Goal: Task Accomplishment & Management: Manage account settings

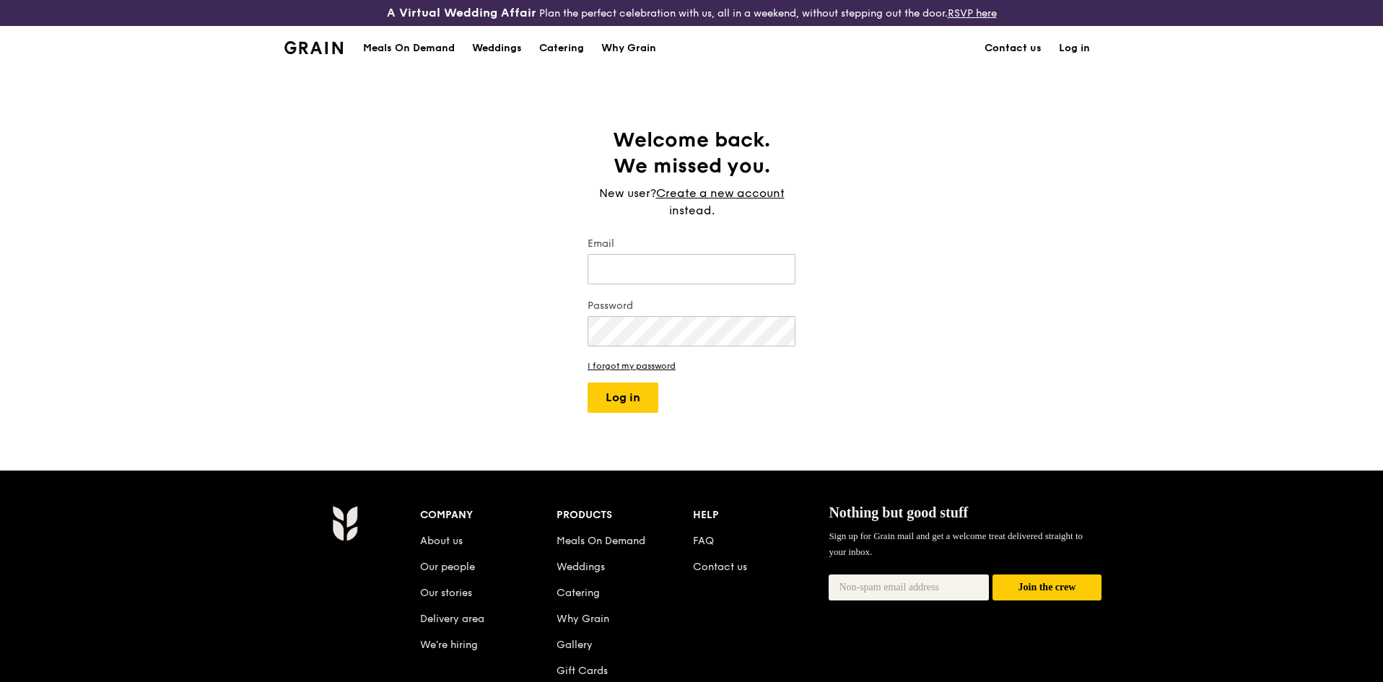
type input "[EMAIL_ADDRESS][DOMAIN_NAME]"
click at [327, 49] on img at bounding box center [313, 47] width 58 height 13
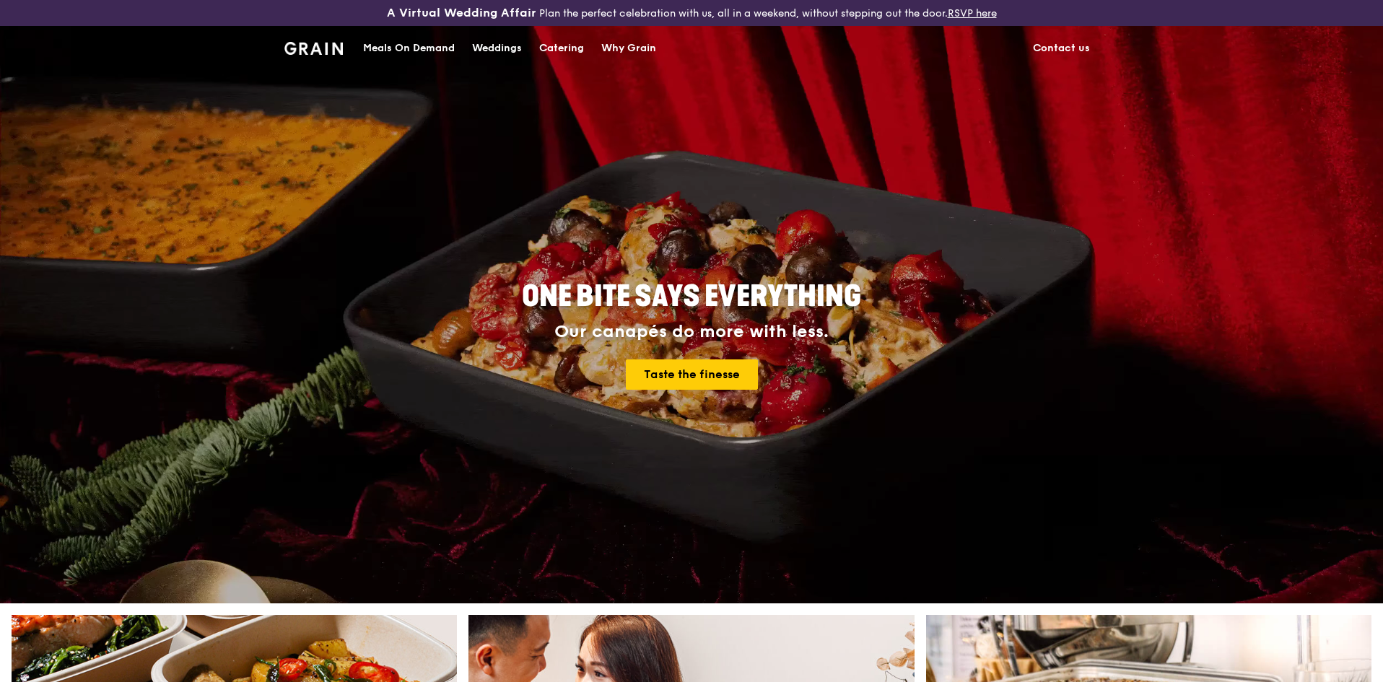
click at [962, 10] on link "RSVP here" at bounding box center [972, 13] width 49 height 12
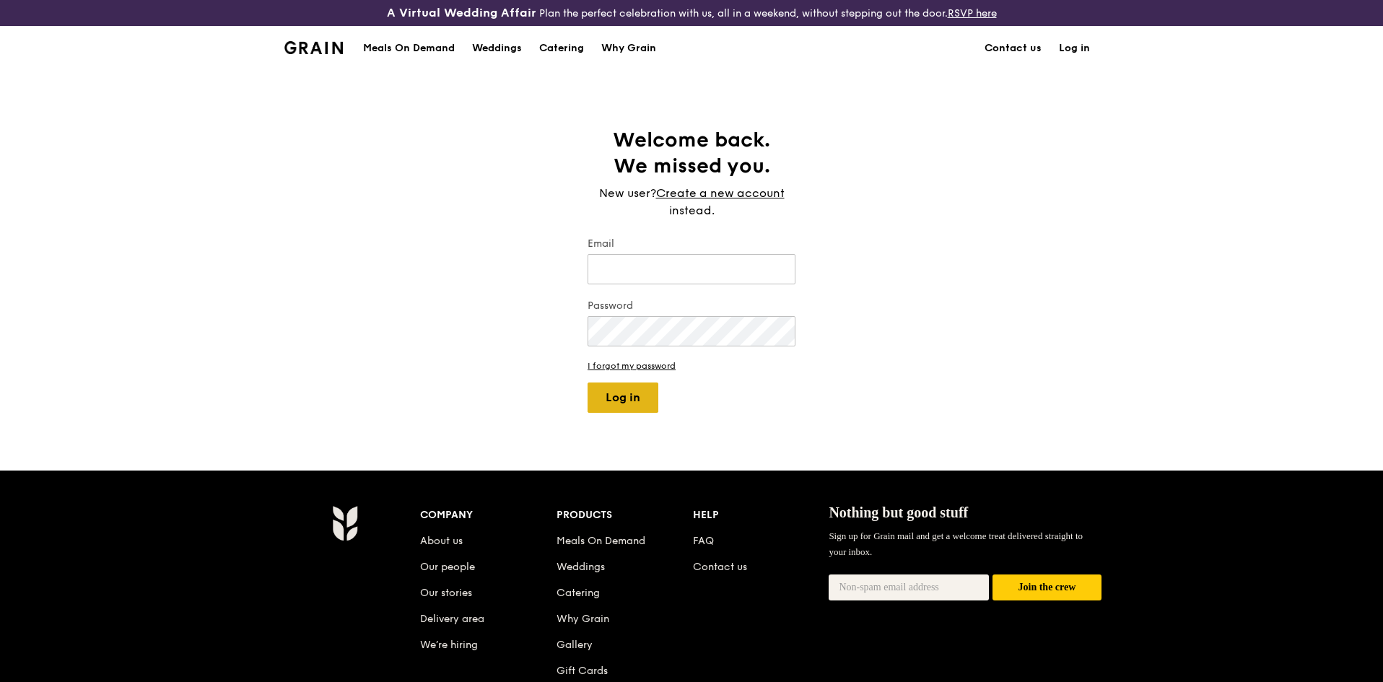
type input "[EMAIL_ADDRESS][DOMAIN_NAME]"
click at [633, 393] on button "Log in" at bounding box center [622, 398] width 71 height 30
select select "100"
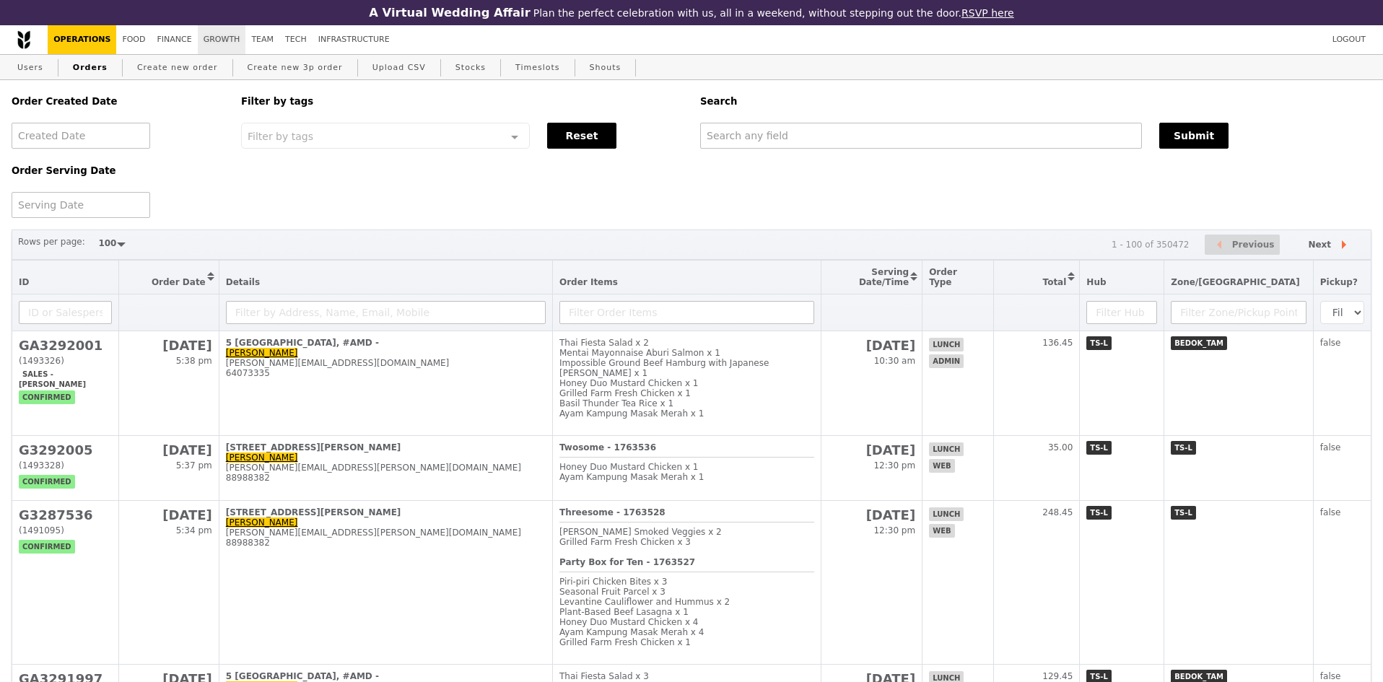
click at [210, 38] on link "Growth" at bounding box center [222, 39] width 48 height 29
